Goal: Check status: Check status

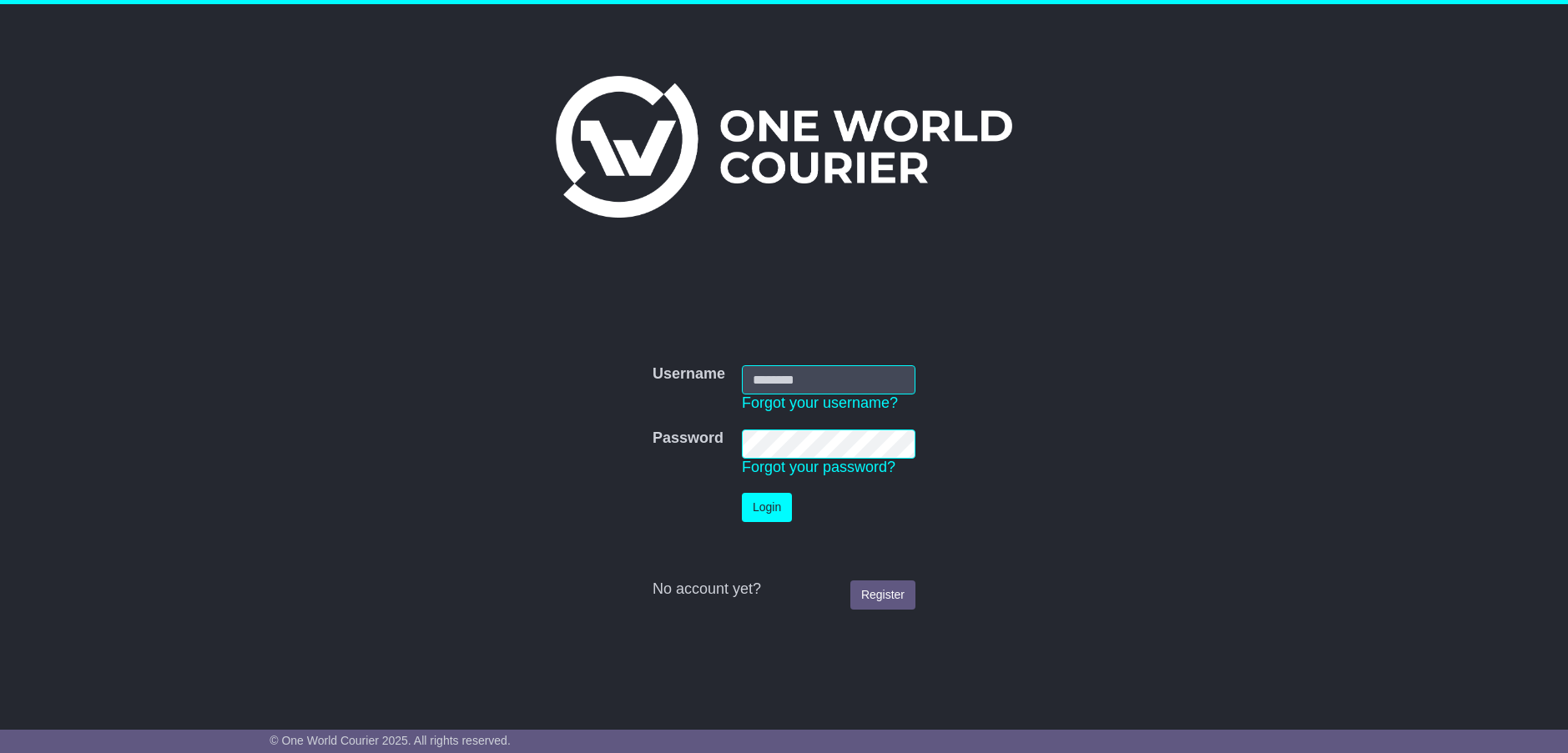
click at [782, 374] on input "Username" at bounding box center [829, 380] width 174 height 29
type input "**********"
click at [767, 497] on button "Login" at bounding box center [767, 508] width 50 height 29
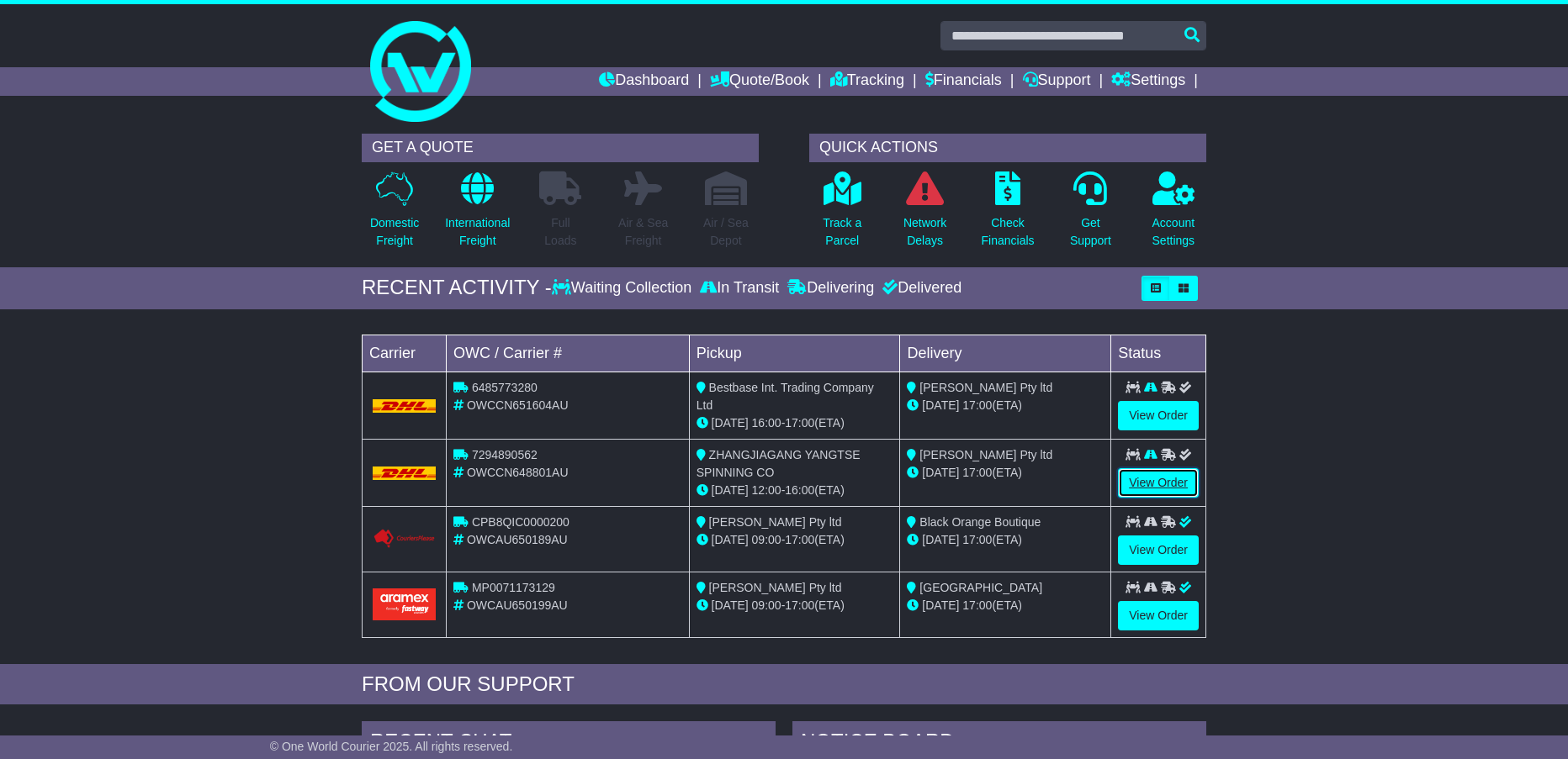
click at [1157, 486] on link "View Order" at bounding box center [1159, 483] width 81 height 29
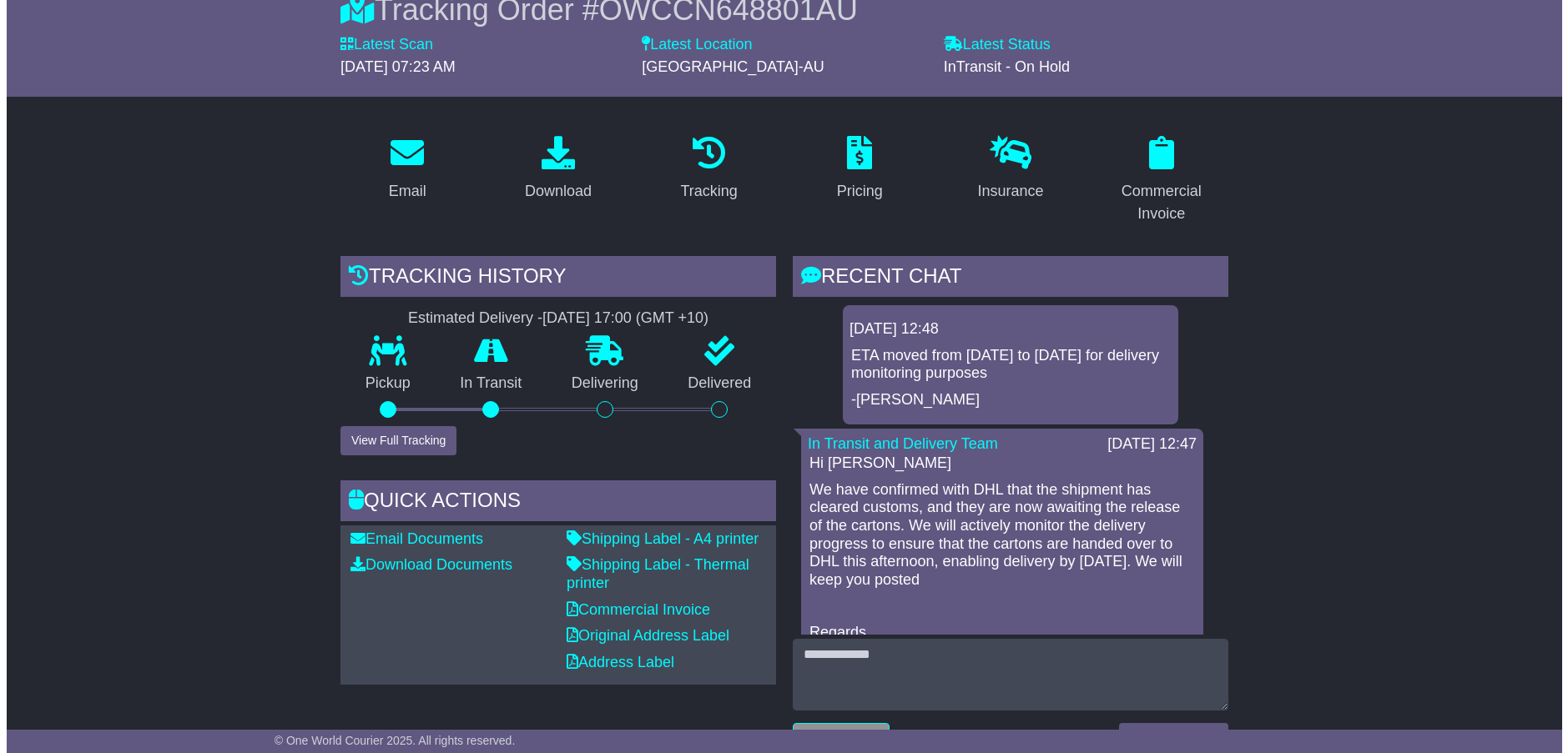
scroll to position [167, 0]
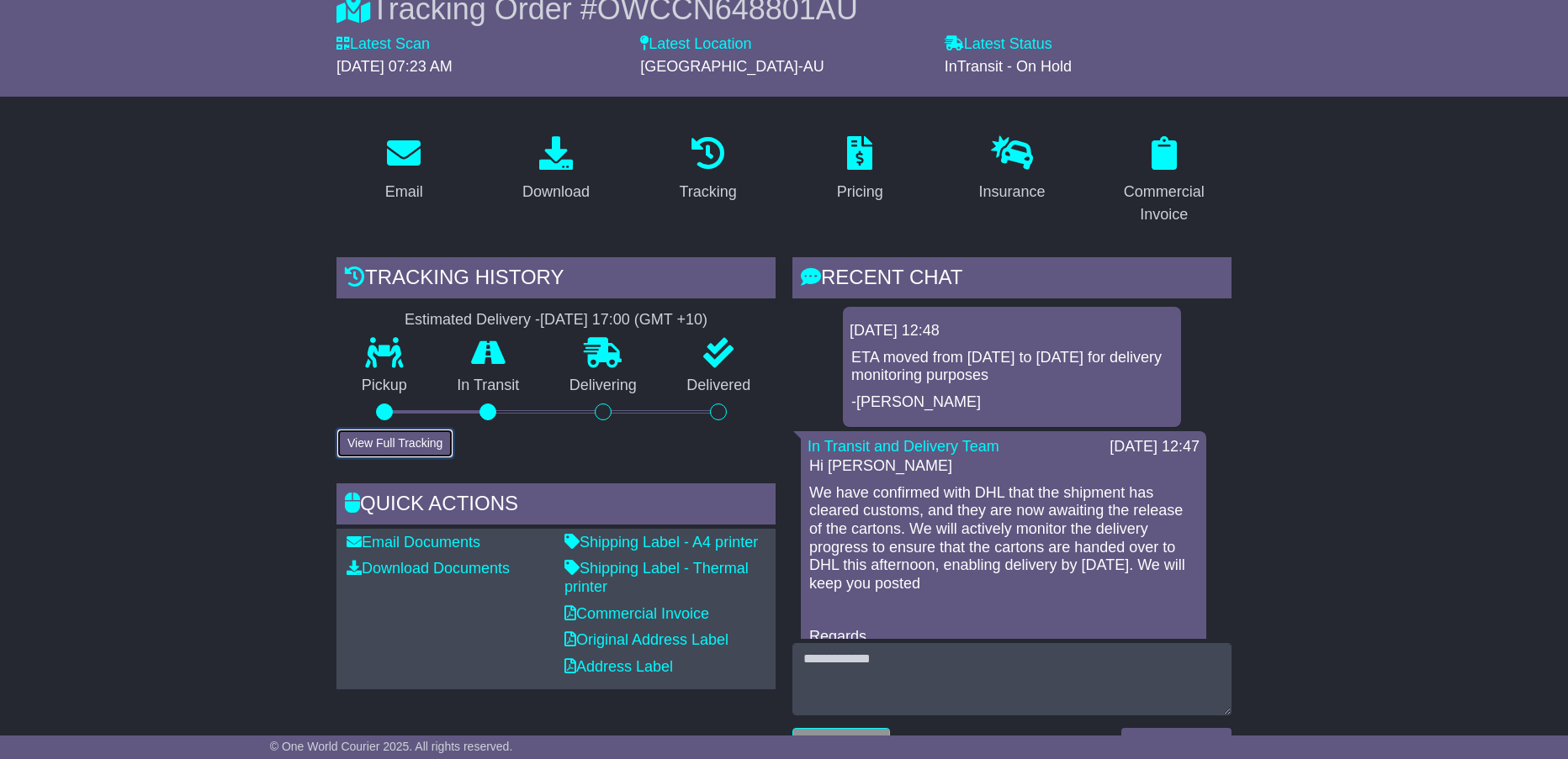
click at [423, 432] on button "View Full Tracking" at bounding box center [395, 443] width 117 height 29
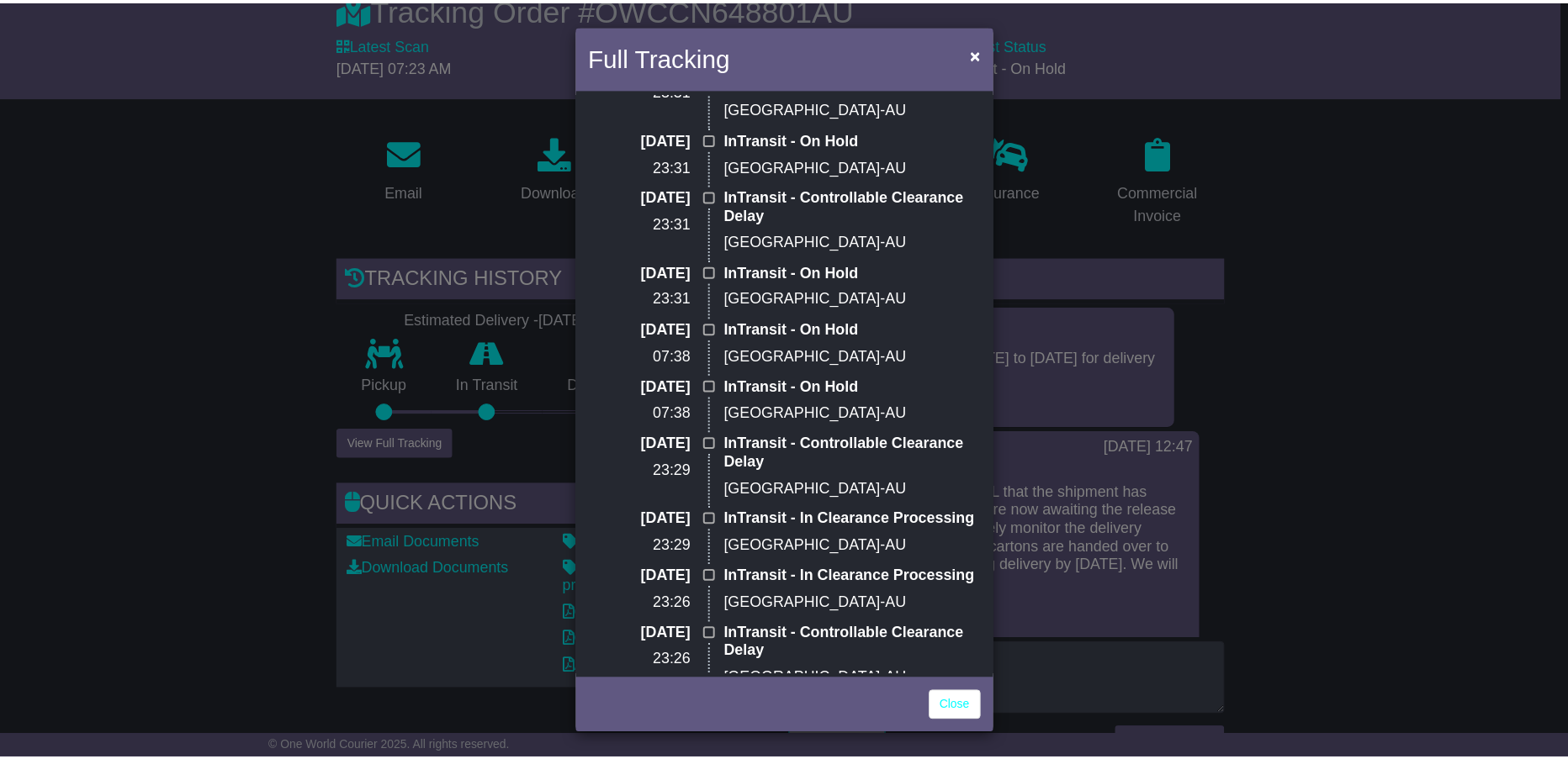
scroll to position [0, 0]
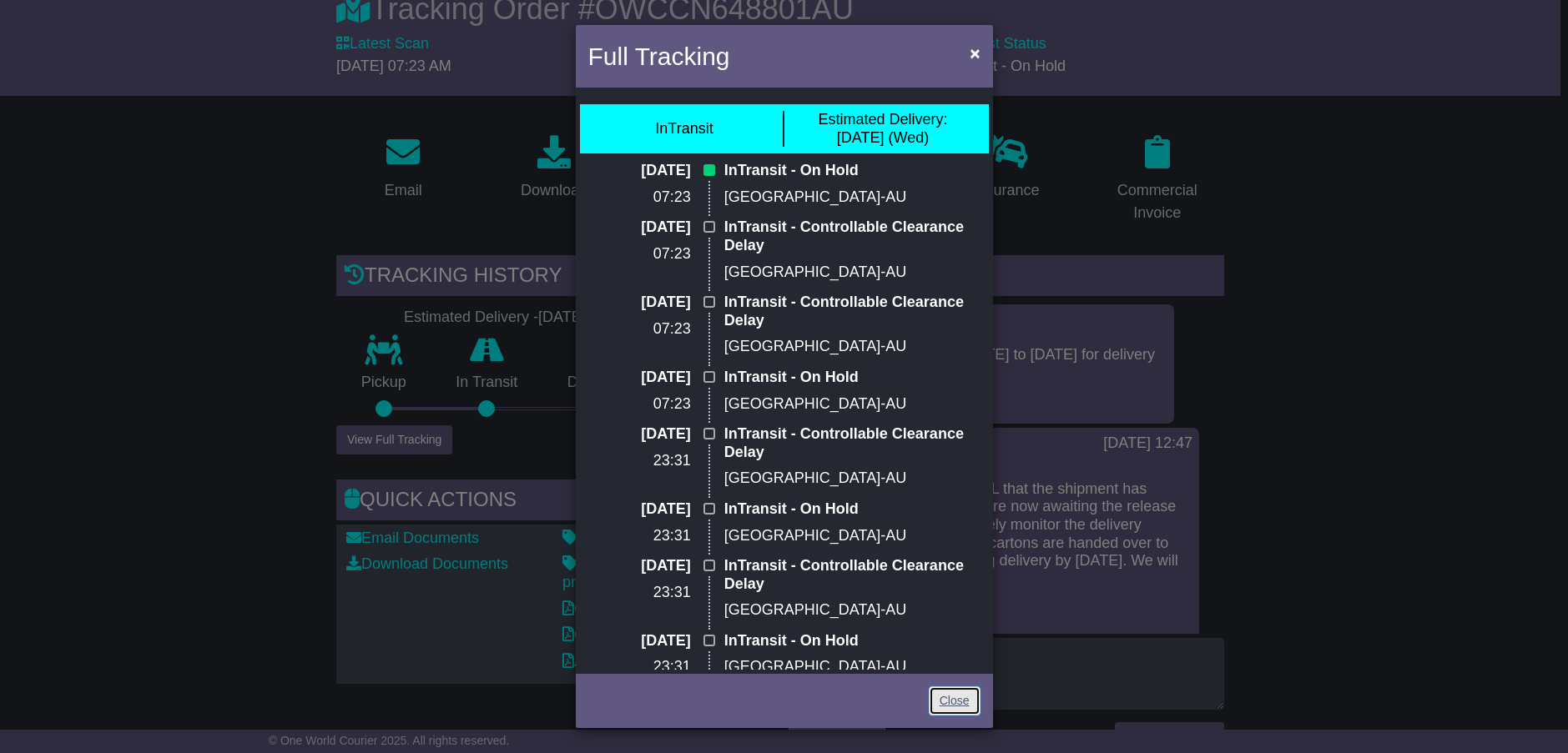
click at [952, 700] on link "Close" at bounding box center [954, 701] width 52 height 29
